Goal: Communication & Community: Connect with others

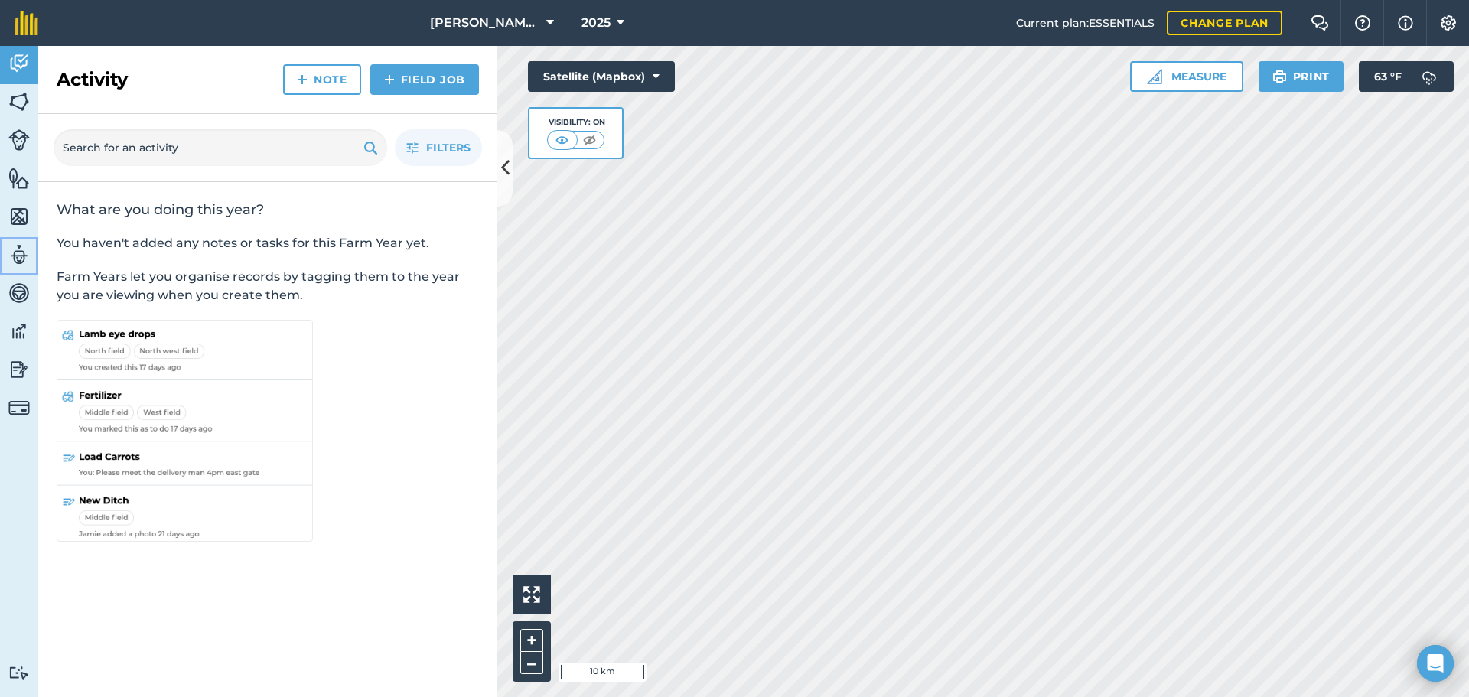
click at [16, 244] on img at bounding box center [18, 254] width 21 height 23
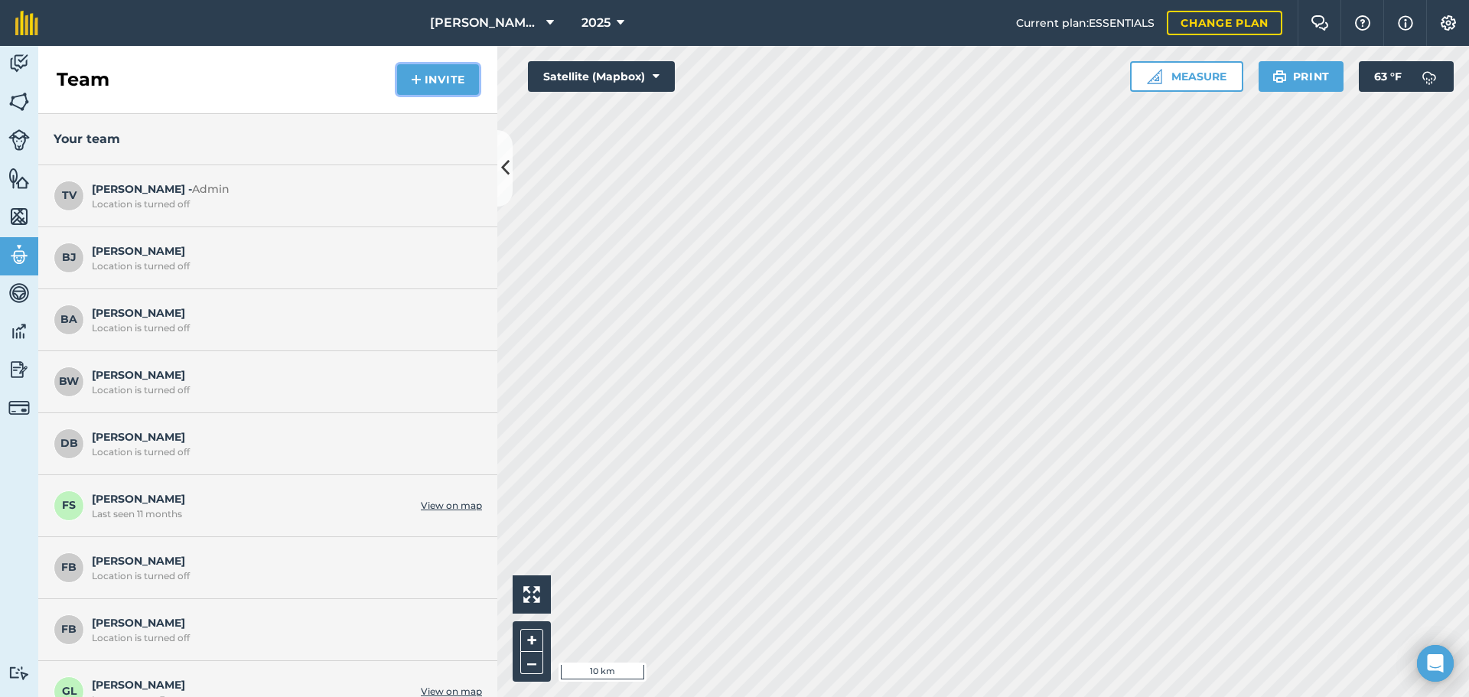
click at [437, 73] on button "Invite" at bounding box center [438, 79] width 82 height 31
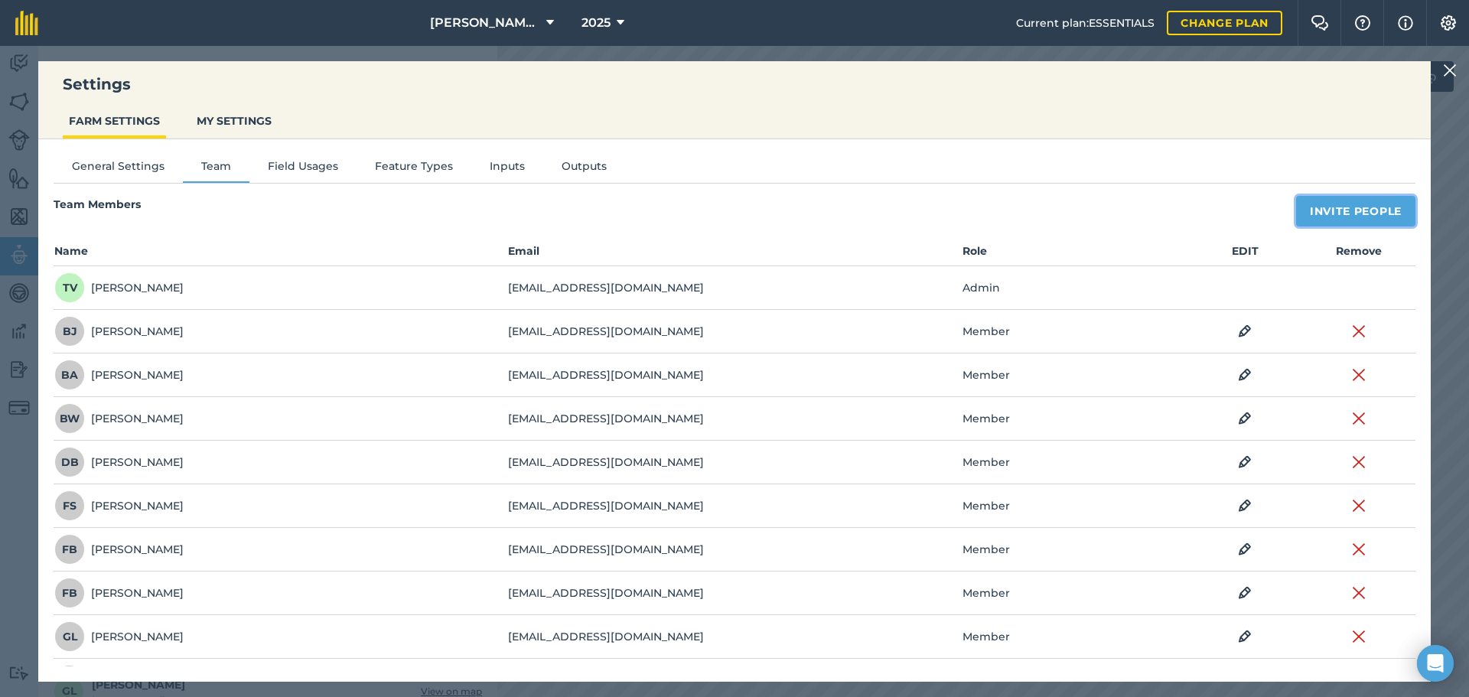
click at [1327, 206] on button "Invite People" at bounding box center [1355, 211] width 119 height 31
select select "MEMBER"
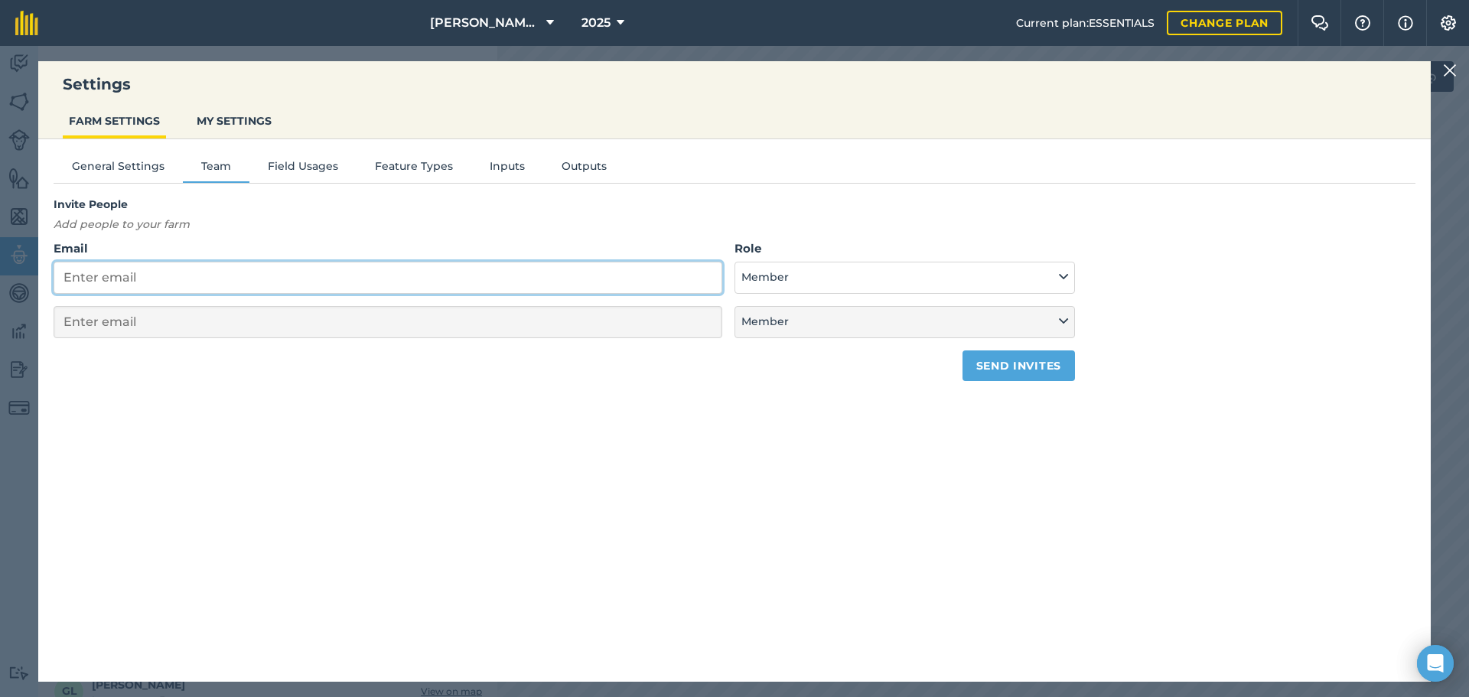
click at [285, 277] on input "Email" at bounding box center [388, 278] width 669 height 32
type input "mi"
select select "MEMBER"
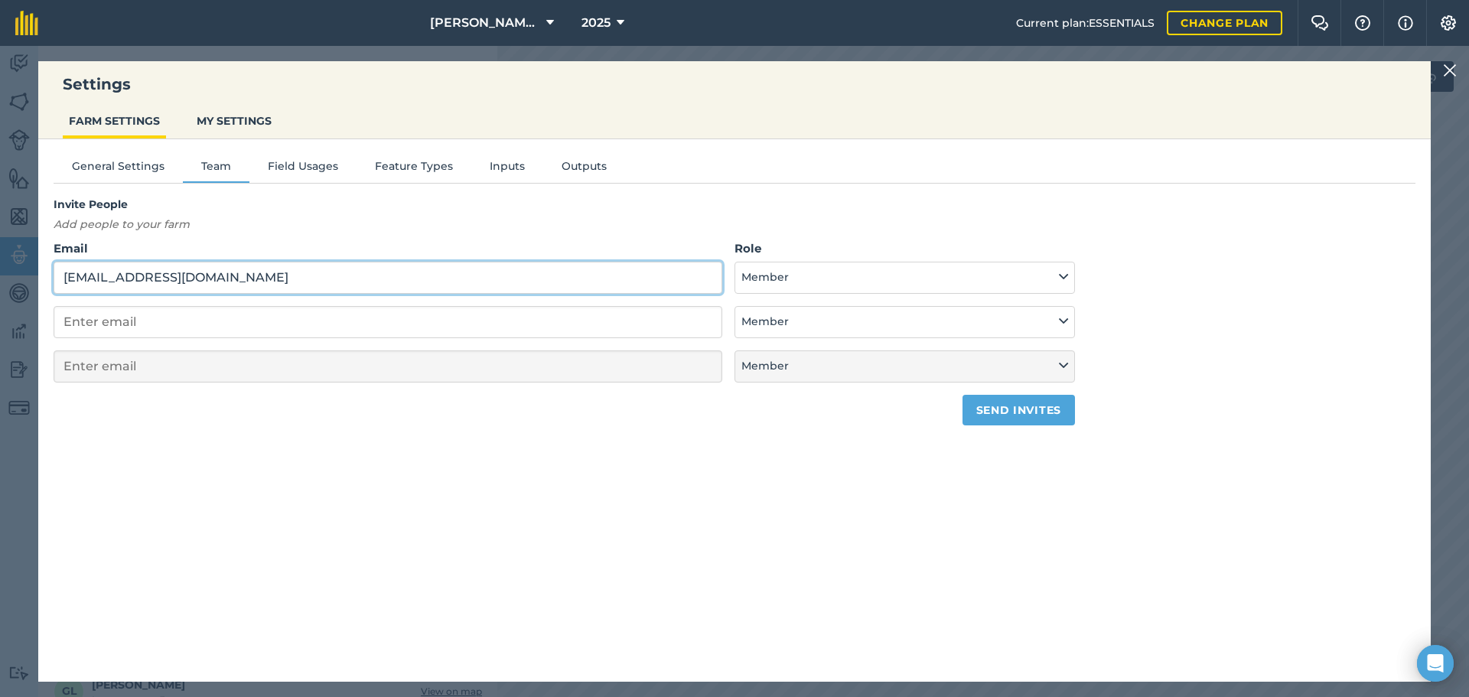
type input "[EMAIL_ADDRESS][DOMAIN_NAME]"
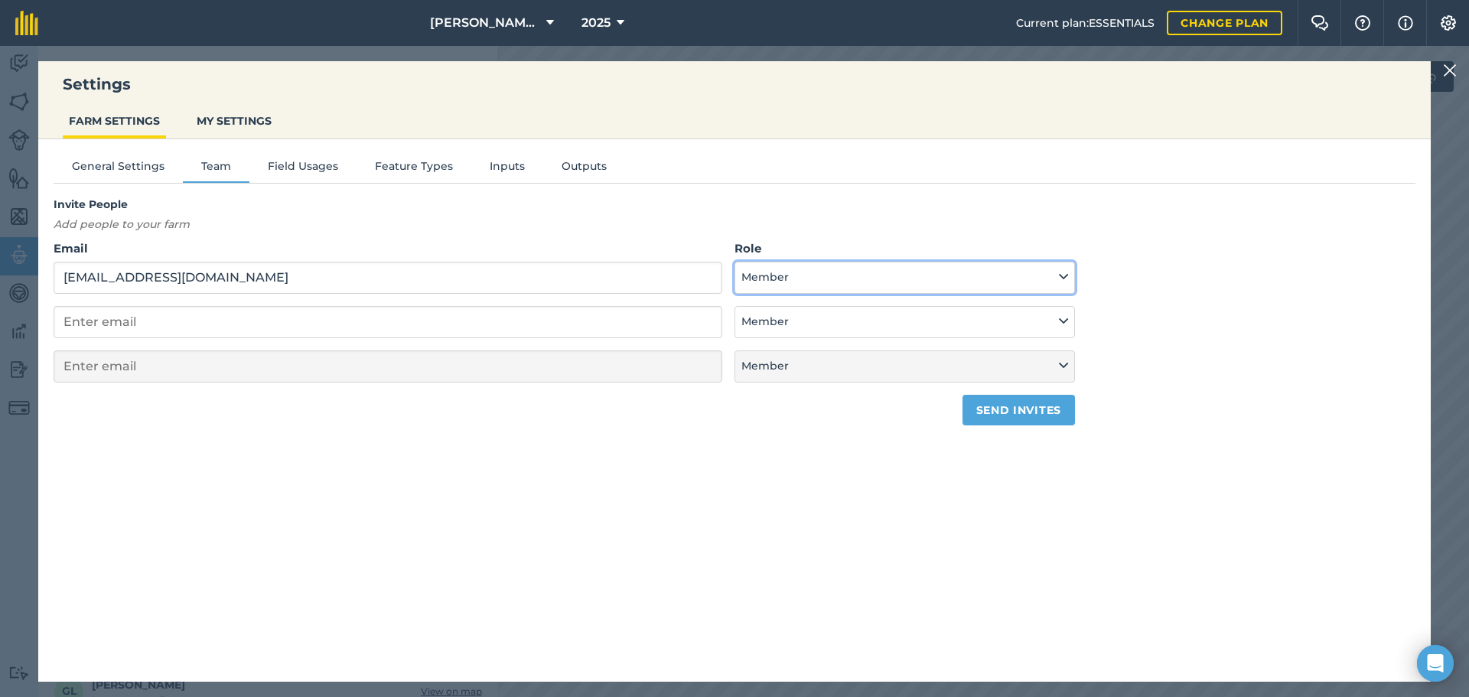
click at [758, 281] on button "Member" at bounding box center [905, 278] width 341 height 32
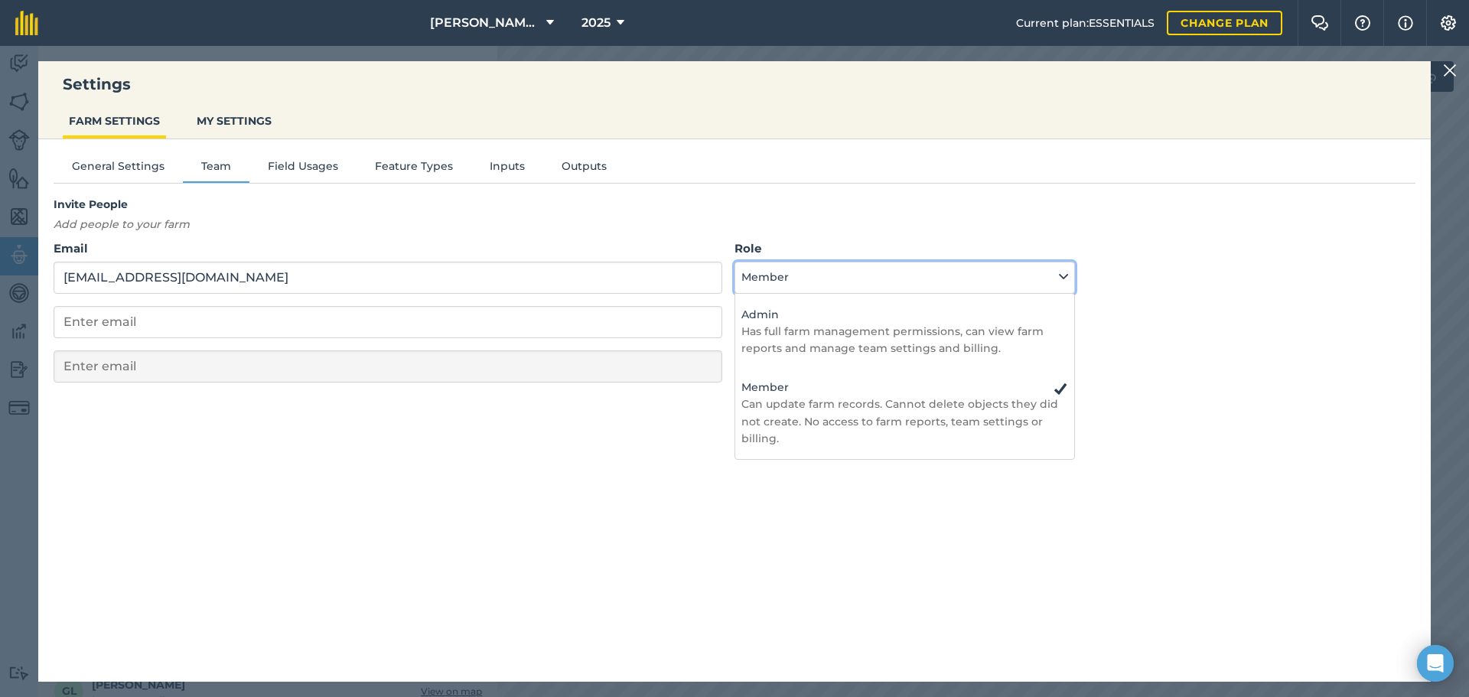
click at [758, 281] on button "Member" at bounding box center [905, 278] width 341 height 32
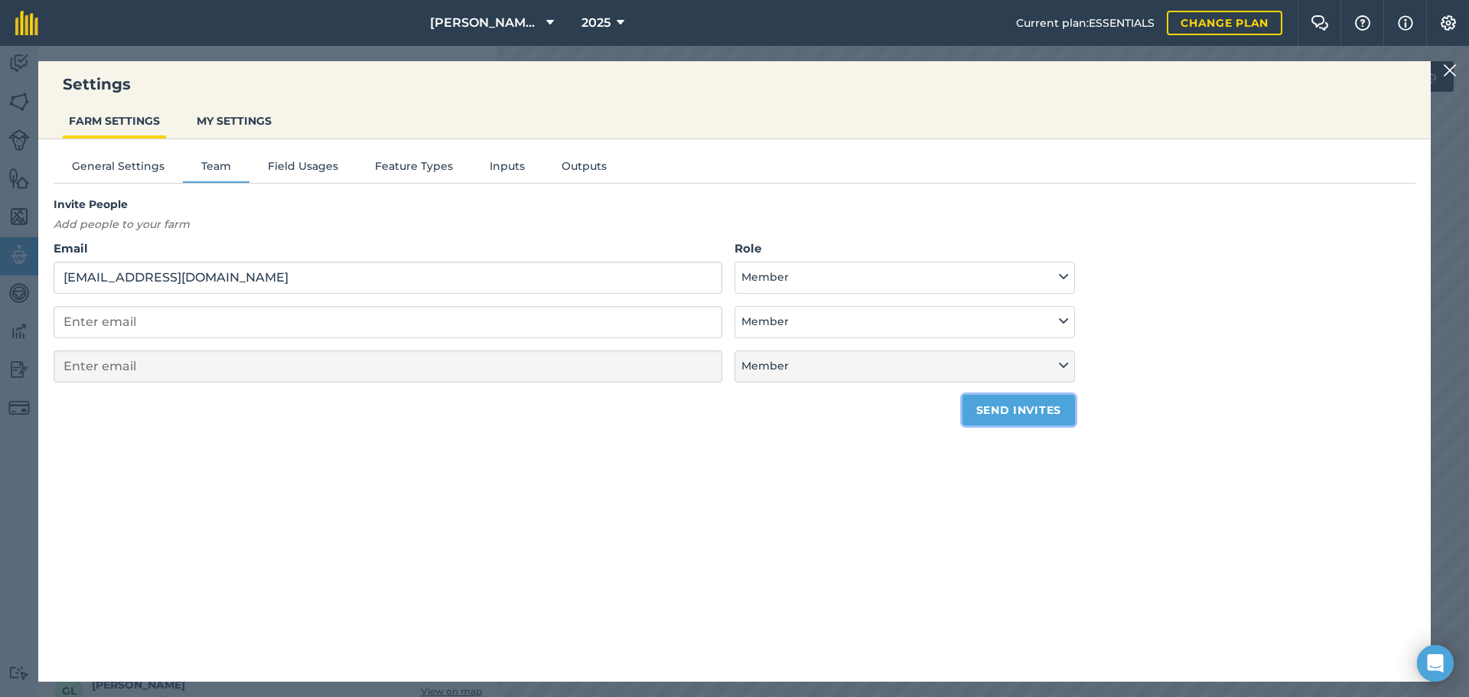
click at [1025, 414] on button "Send invites" at bounding box center [1019, 410] width 112 height 31
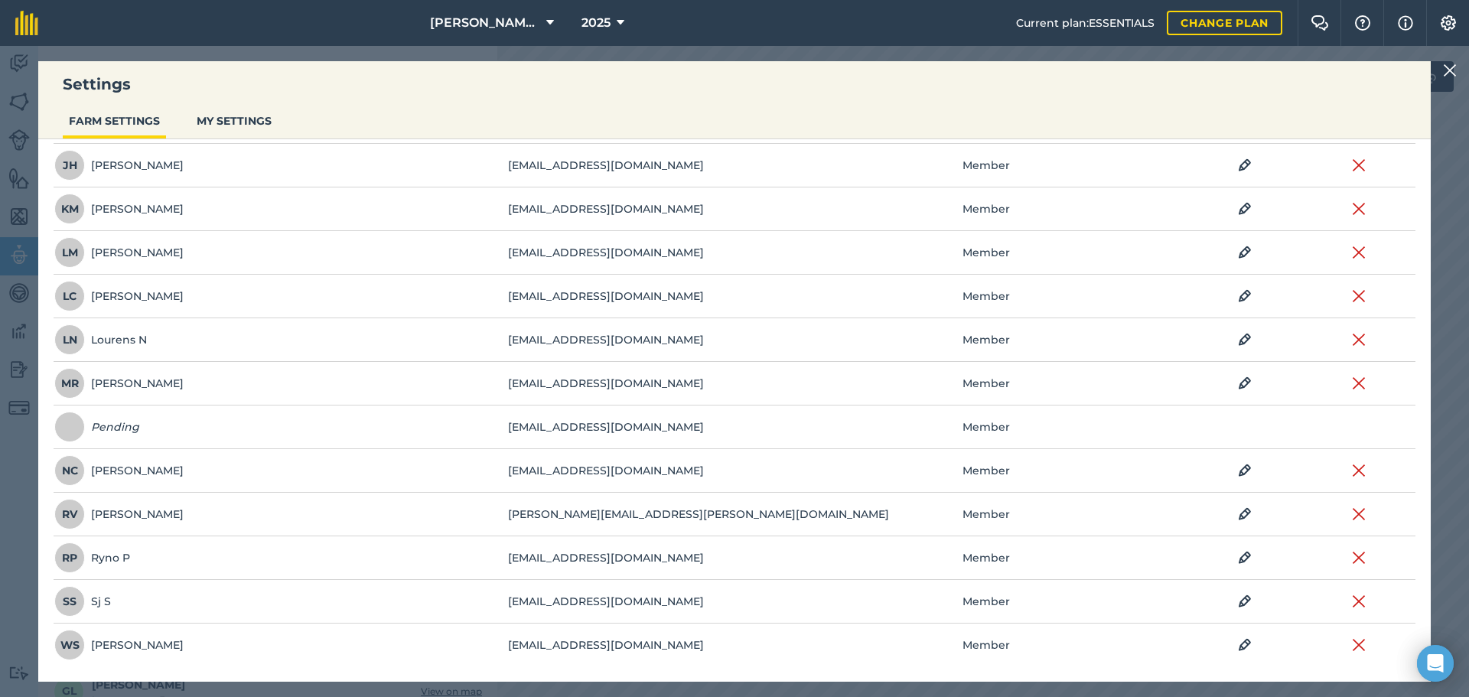
scroll to position [734, 0]
click at [239, 131] on button "MY SETTINGS" at bounding box center [234, 120] width 87 height 29
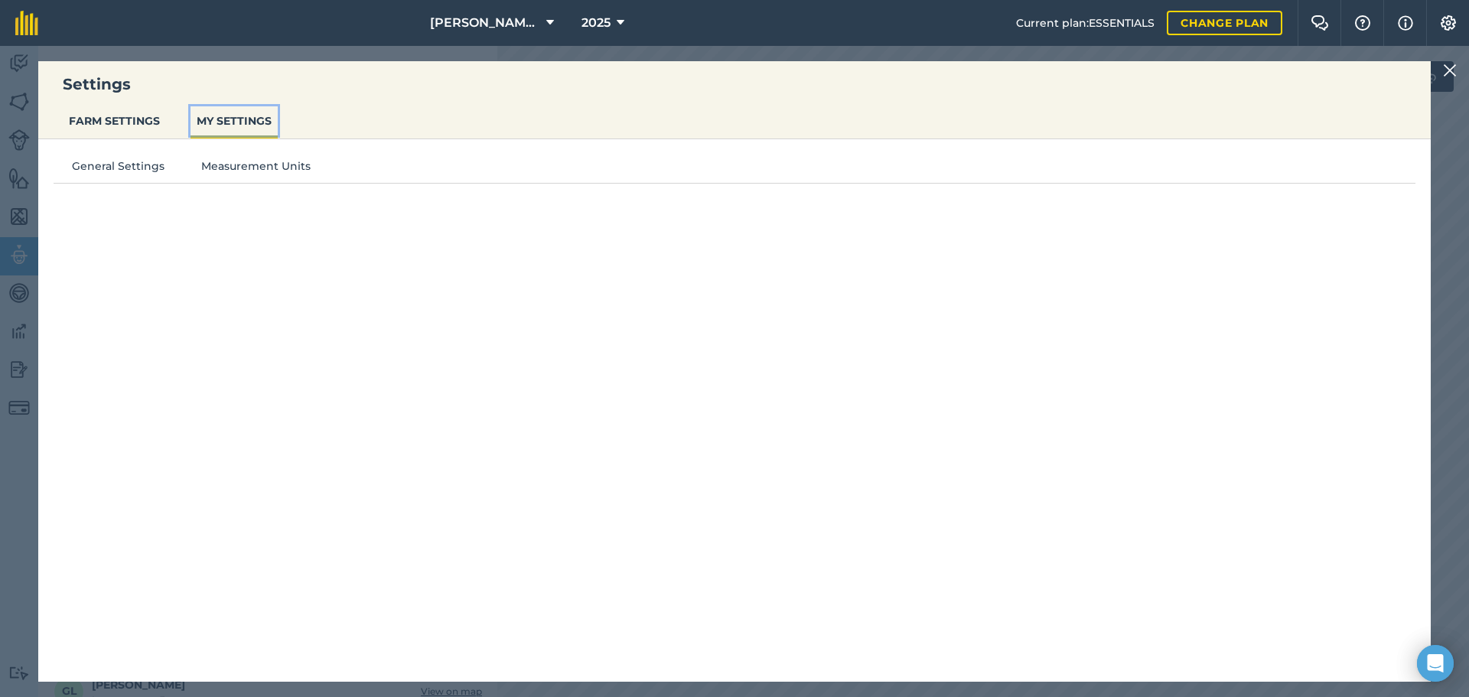
scroll to position [0, 0]
click at [106, 112] on button "FARM SETTINGS" at bounding box center [114, 120] width 103 height 29
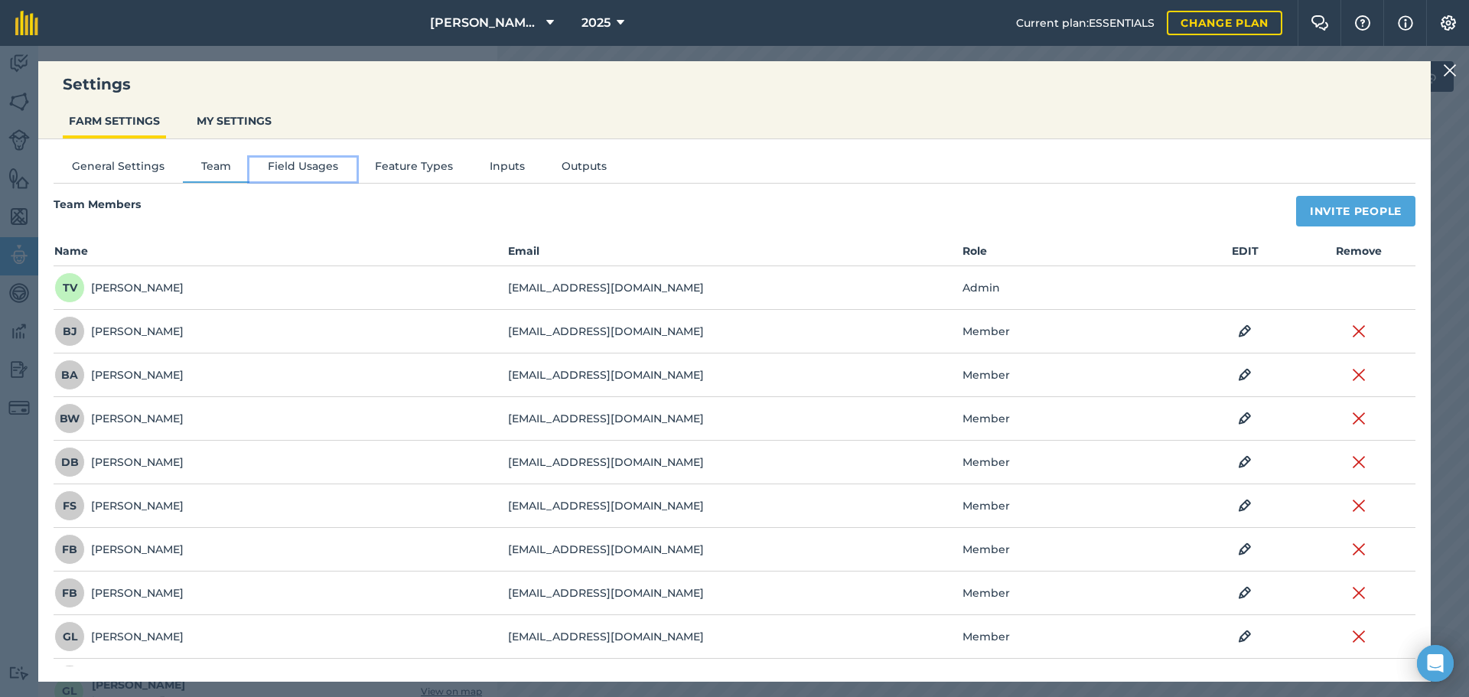
click at [314, 179] on button "Field Usages" at bounding box center [302, 169] width 107 height 23
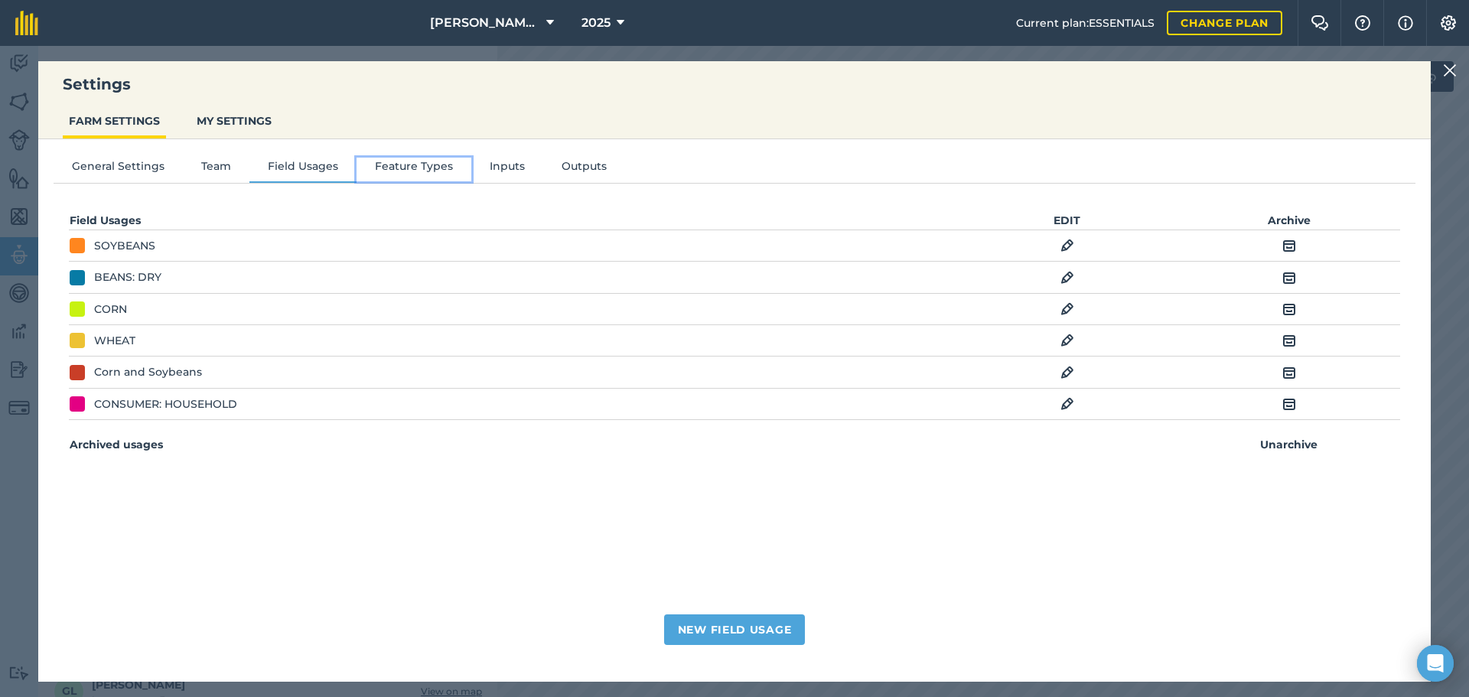
click at [399, 174] on button "Feature Types" at bounding box center [414, 169] width 115 height 23
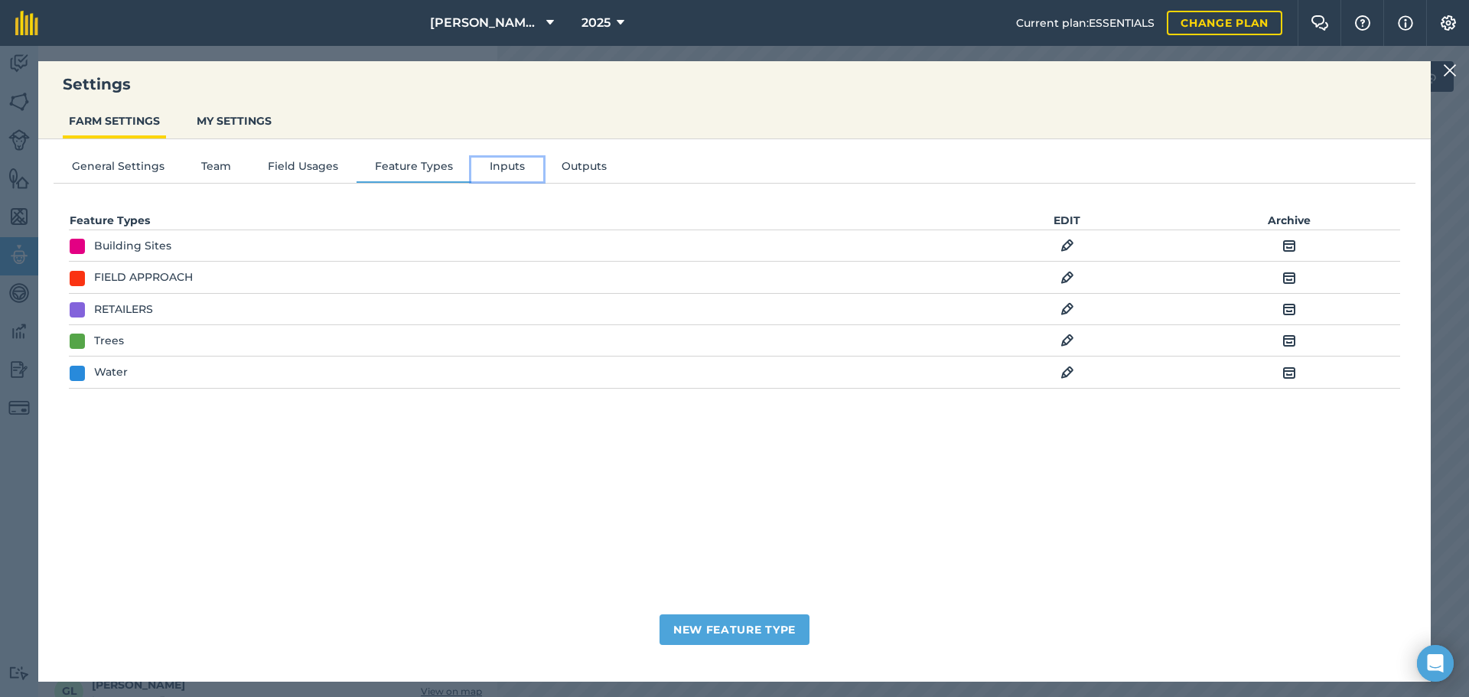
click at [507, 176] on button "Inputs" at bounding box center [507, 169] width 72 height 23
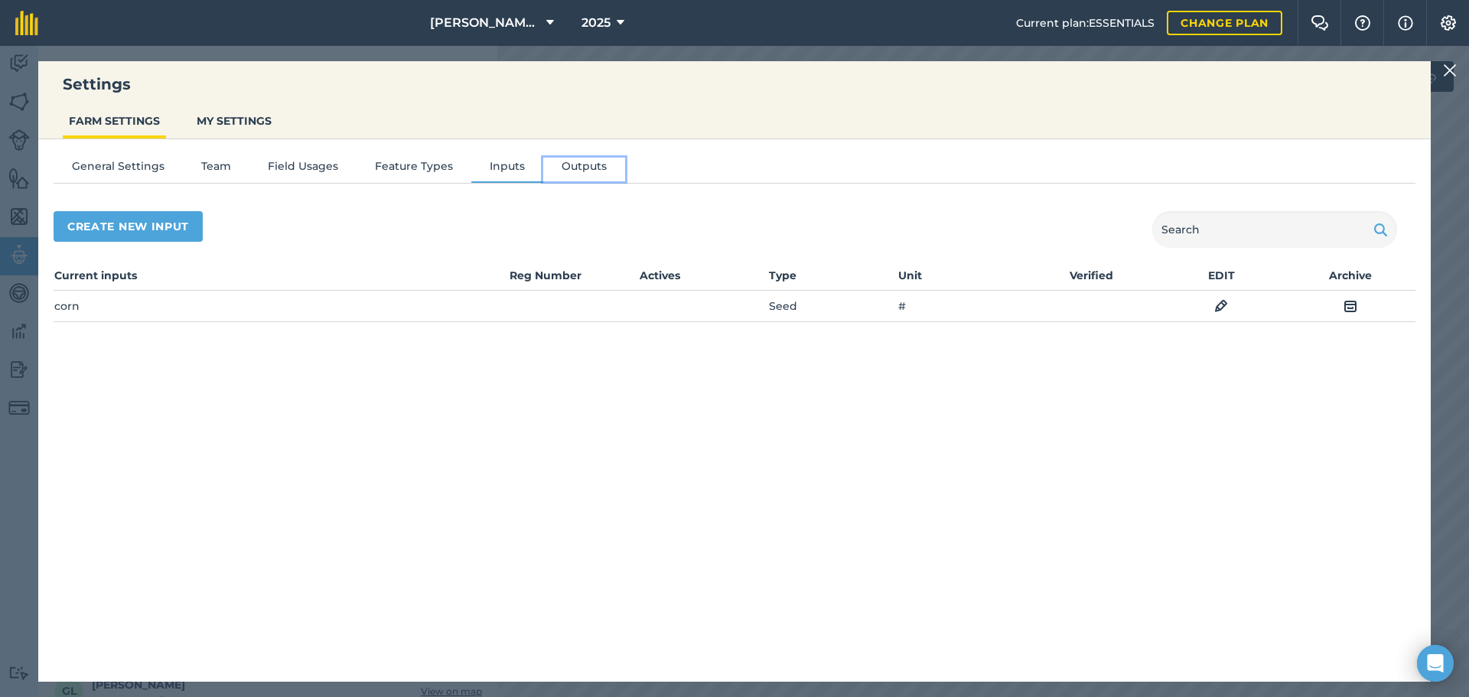
click at [566, 164] on button "Outputs" at bounding box center [584, 169] width 82 height 23
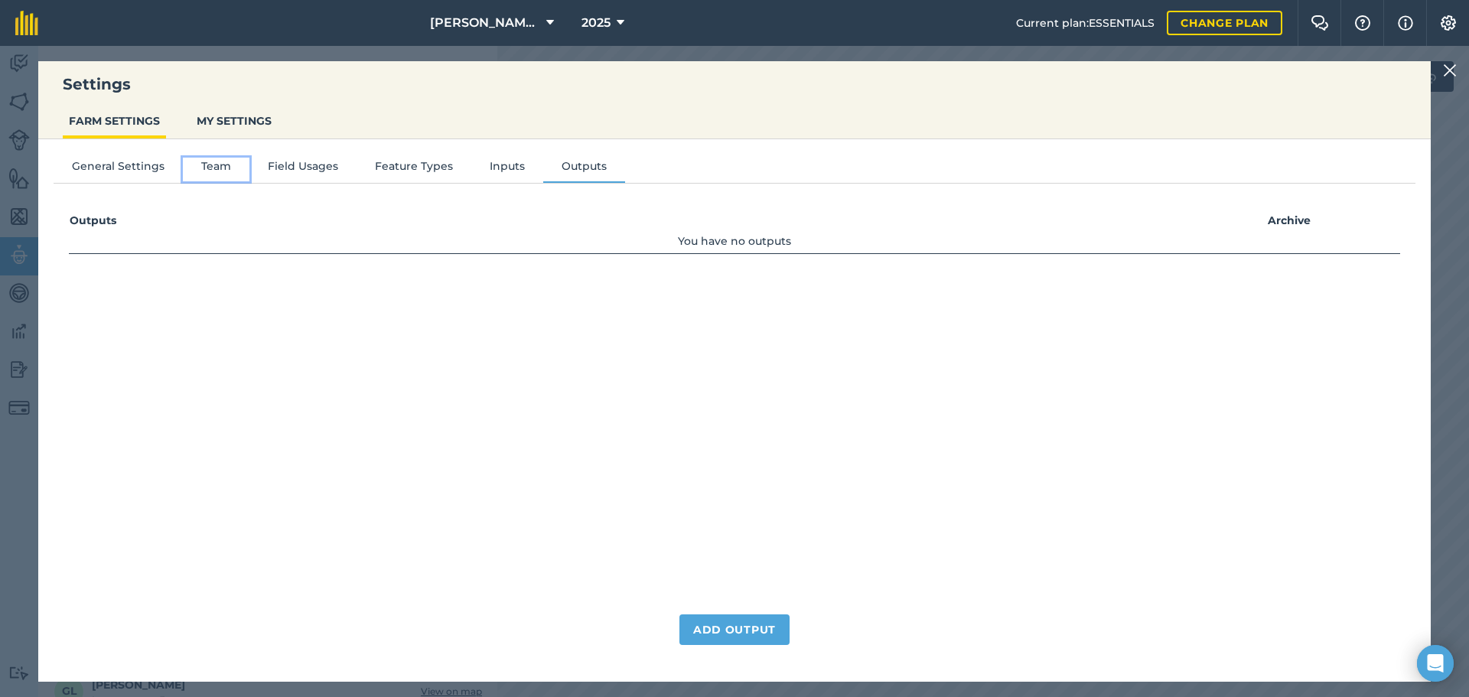
click at [216, 174] on button "Team" at bounding box center [216, 169] width 67 height 23
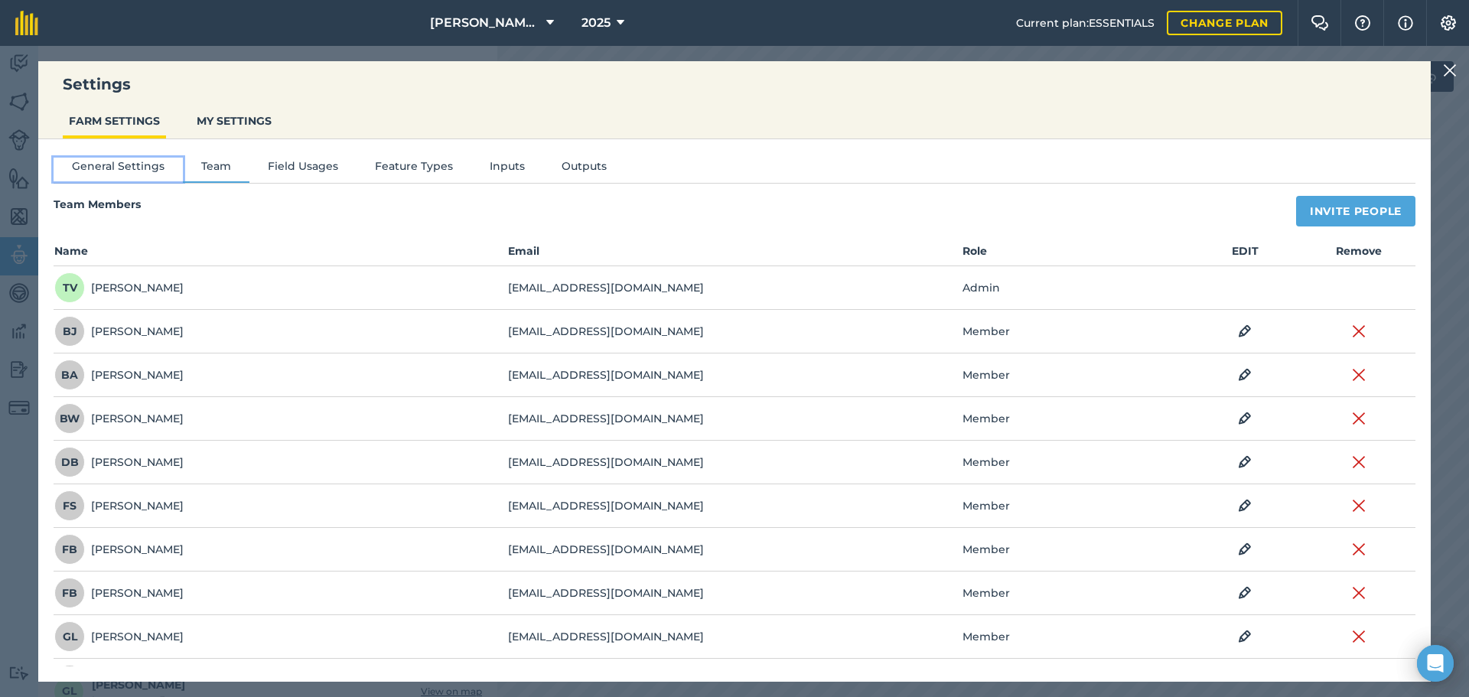
click at [107, 169] on button "General Settings" at bounding box center [118, 169] width 129 height 23
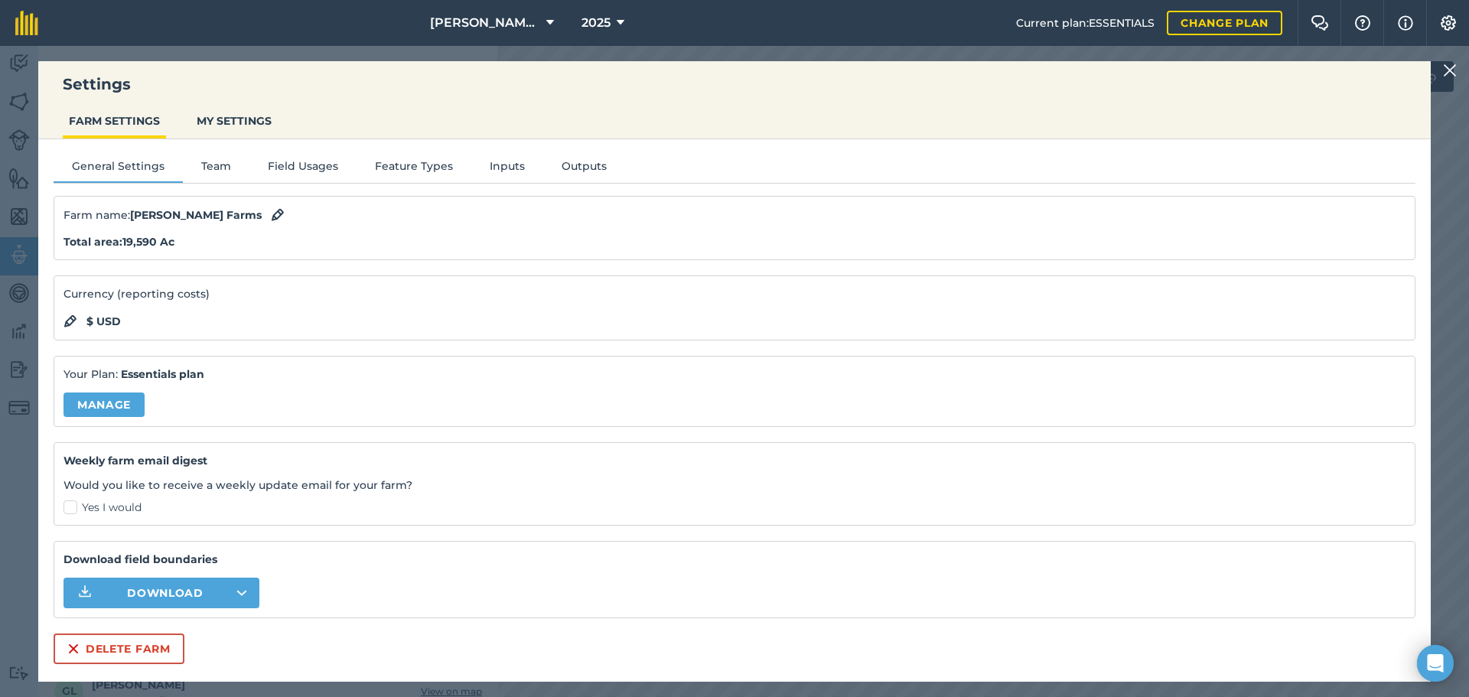
click at [220, 153] on div "General Settings Team Field Usages Feature Types Inputs Outputs Farm name : [PE…" at bounding box center [734, 402] width 1393 height 527
click at [218, 166] on button "Team" at bounding box center [216, 169] width 67 height 23
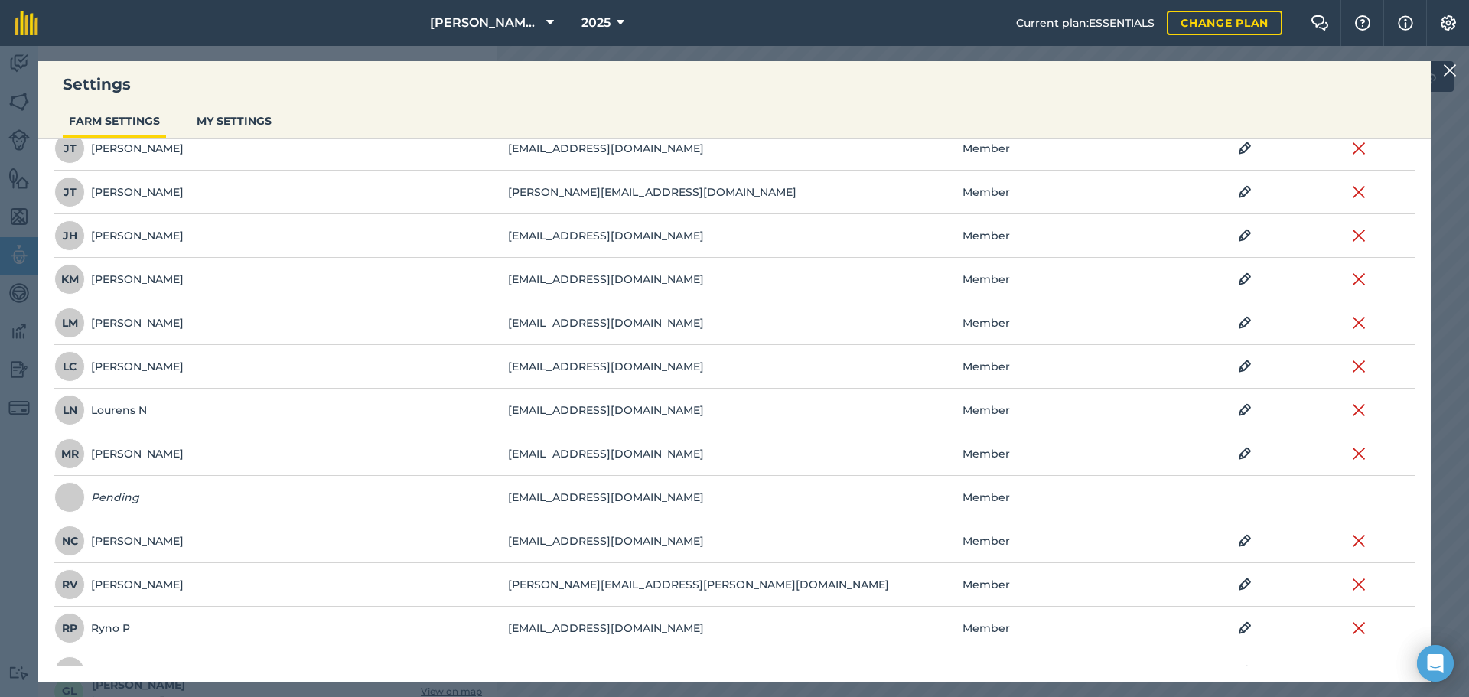
scroll to position [689, 0]
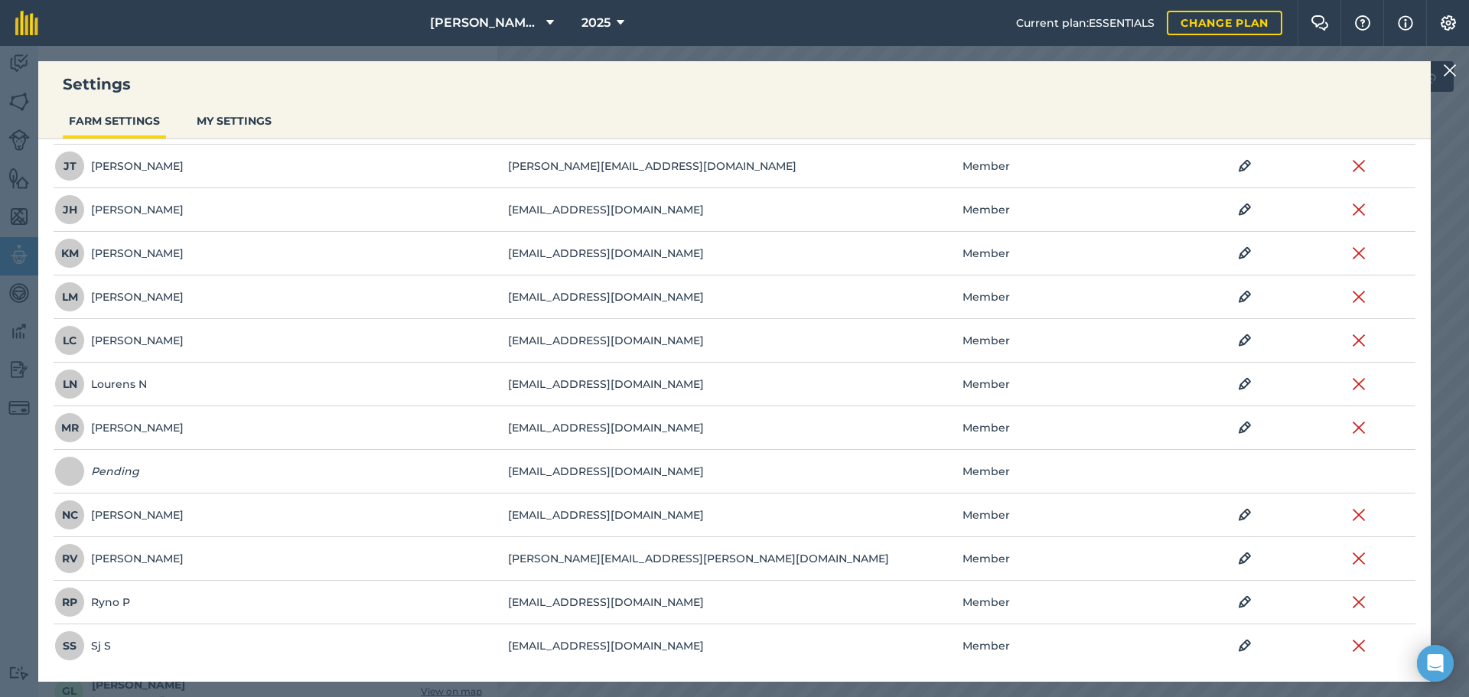
click at [679, 481] on td "[EMAIL_ADDRESS][DOMAIN_NAME]" at bounding box center [734, 472] width 454 height 44
drag, startPoint x: 681, startPoint y: 471, endPoint x: 510, endPoint y: 479, distance: 171.6
click at [510, 479] on td "[EMAIL_ADDRESS][DOMAIN_NAME]" at bounding box center [734, 472] width 454 height 44
click at [496, 481] on td "Pending" at bounding box center [281, 472] width 454 height 44
drag, startPoint x: 533, startPoint y: 464, endPoint x: 548, endPoint y: 464, distance: 15.3
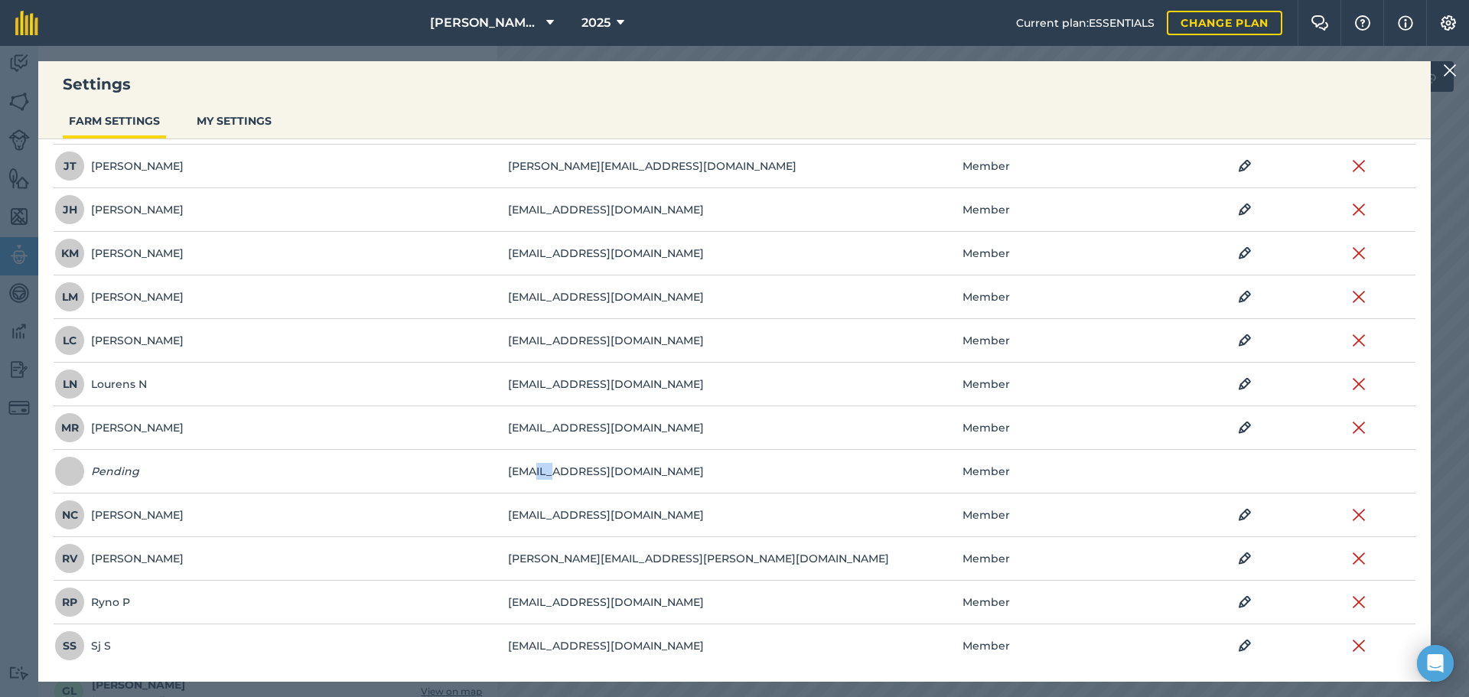
click at [548, 464] on td "[EMAIL_ADDRESS][DOMAIN_NAME]" at bounding box center [734, 472] width 454 height 44
drag, startPoint x: 697, startPoint y: 465, endPoint x: 480, endPoint y: 490, distance: 218.7
click at [0, 0] on tr "Pending [EMAIL_ADDRESS][DOMAIN_NAME] Member" at bounding box center [0, 0] width 0 height 0
click at [1446, 70] on img at bounding box center [1450, 70] width 14 height 18
